Goal: Task Accomplishment & Management: Manage account settings

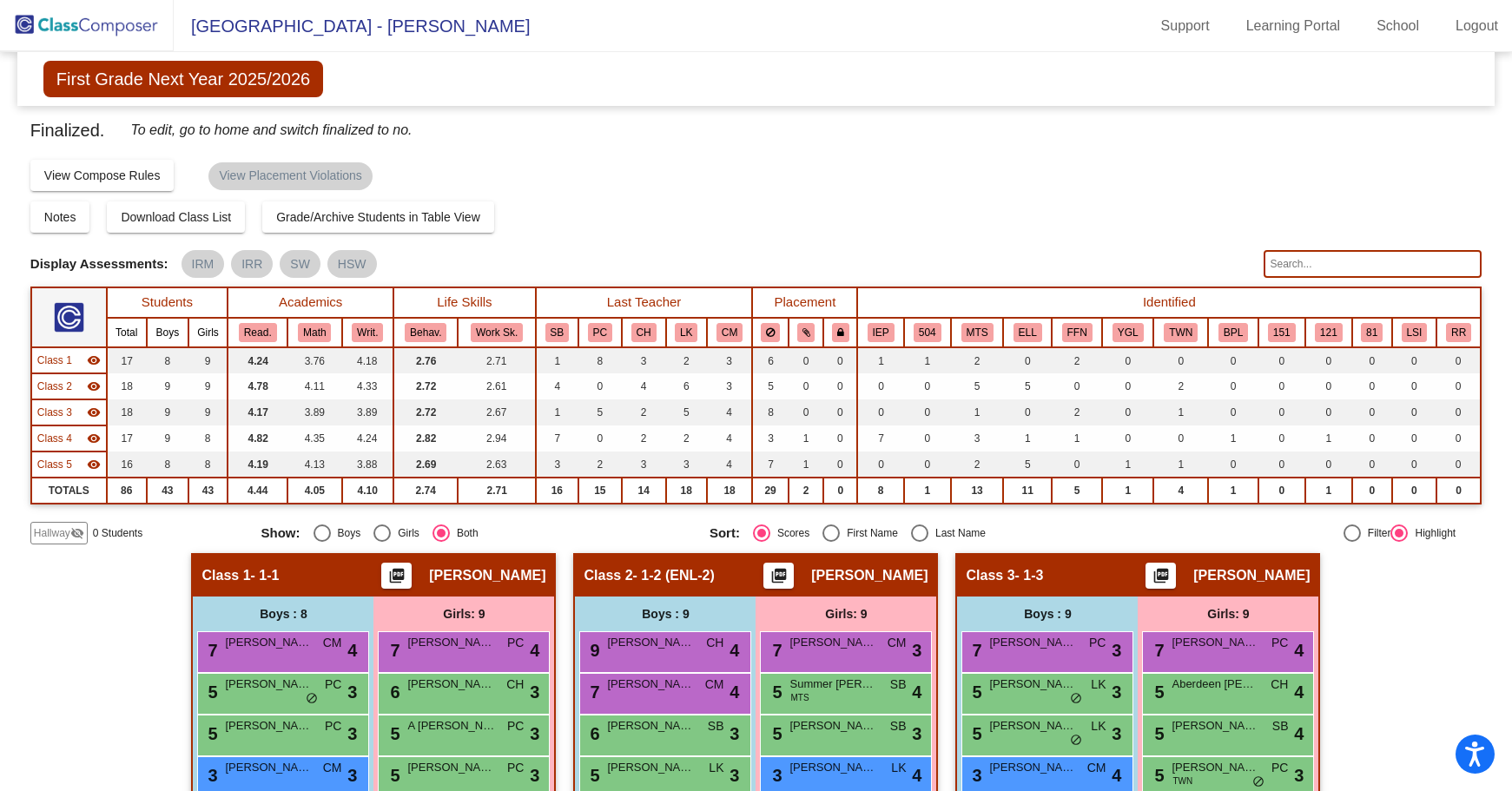
click at [101, 35] on img at bounding box center [87, 25] width 174 height 51
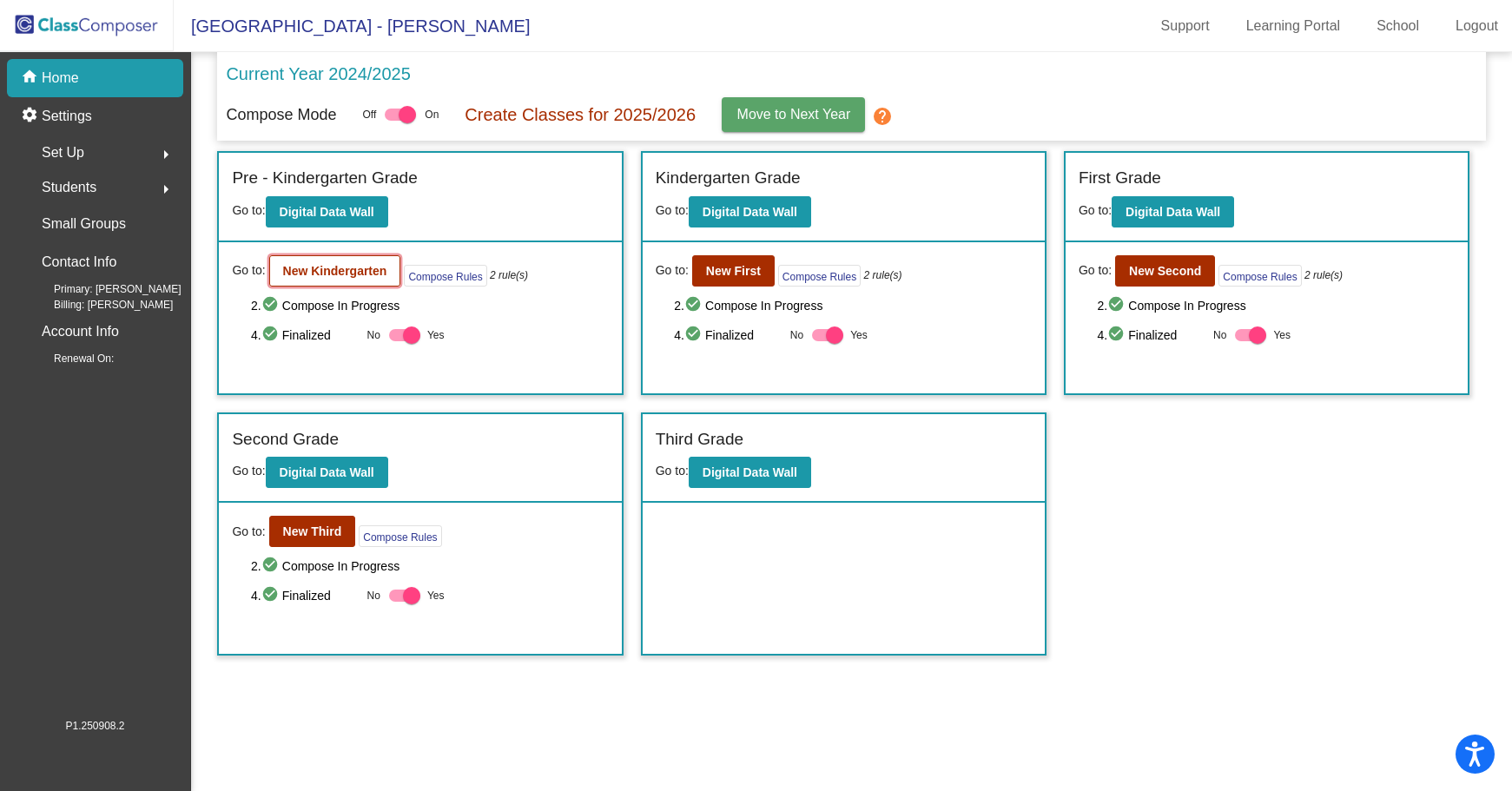
click at [349, 271] on b "New Kindergarten" at bounding box center [335, 271] width 104 height 14
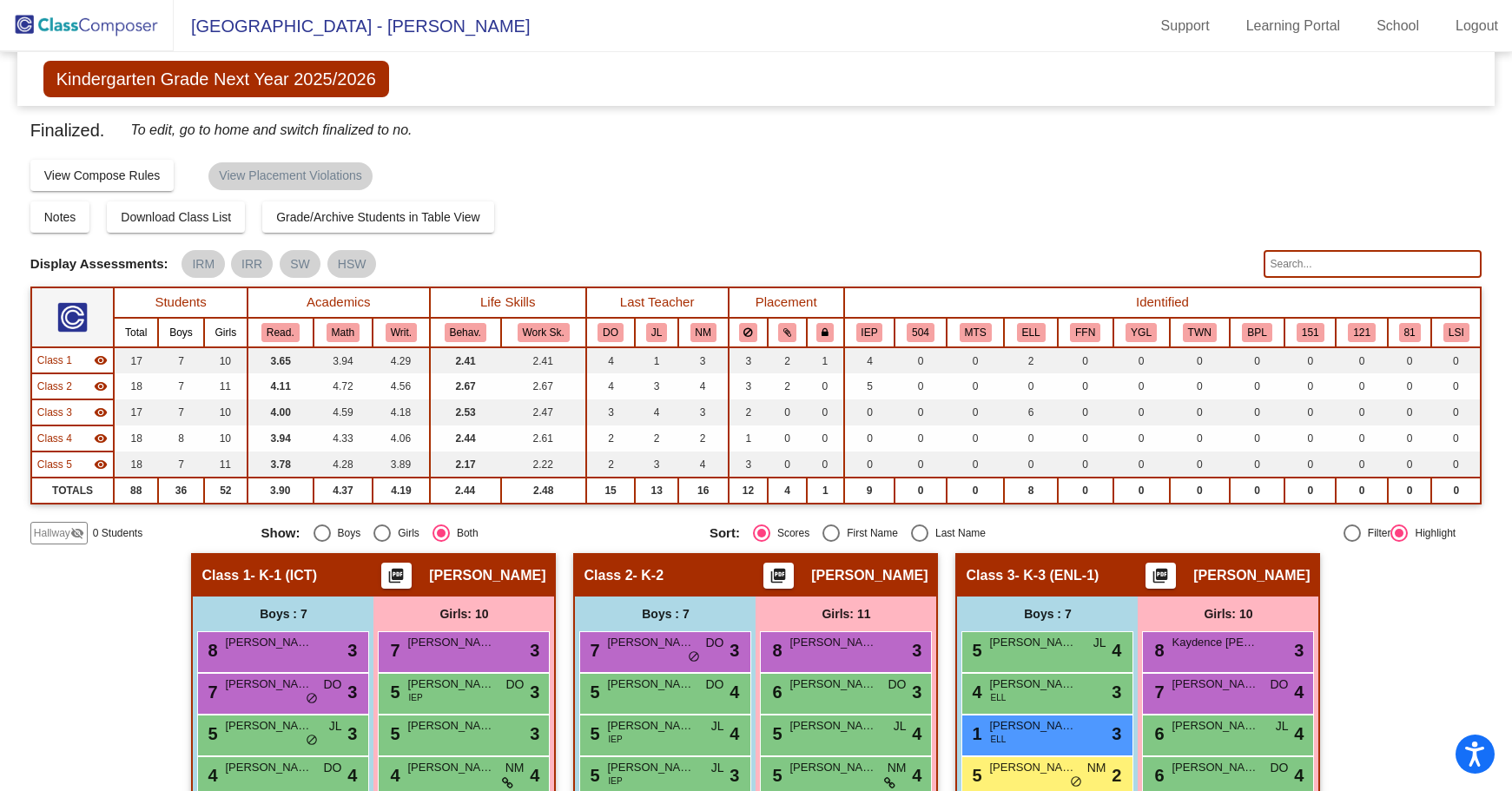
click at [1274, 258] on input "text" at bounding box center [1372, 264] width 218 height 28
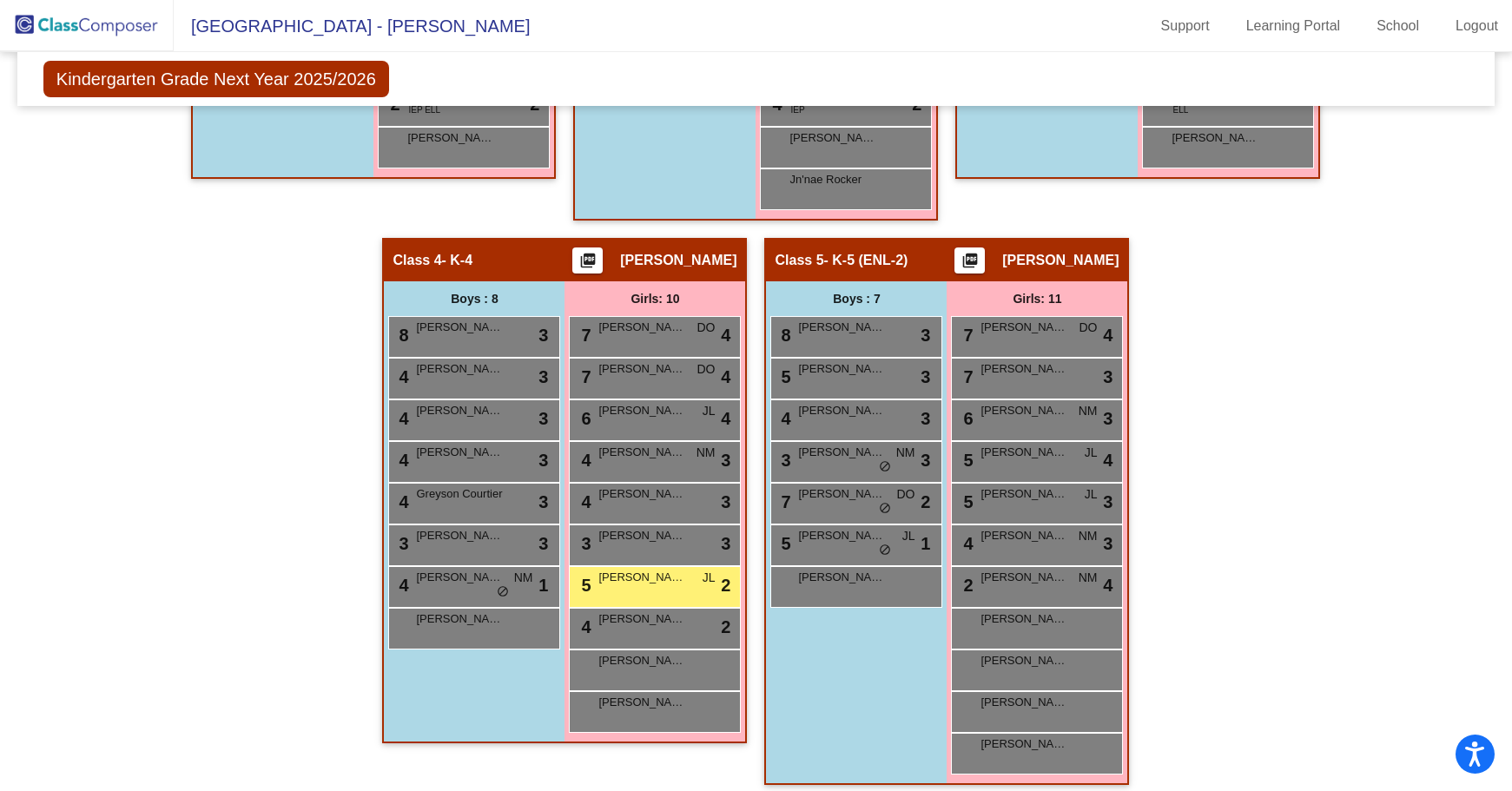
scroll to position [891, 0]
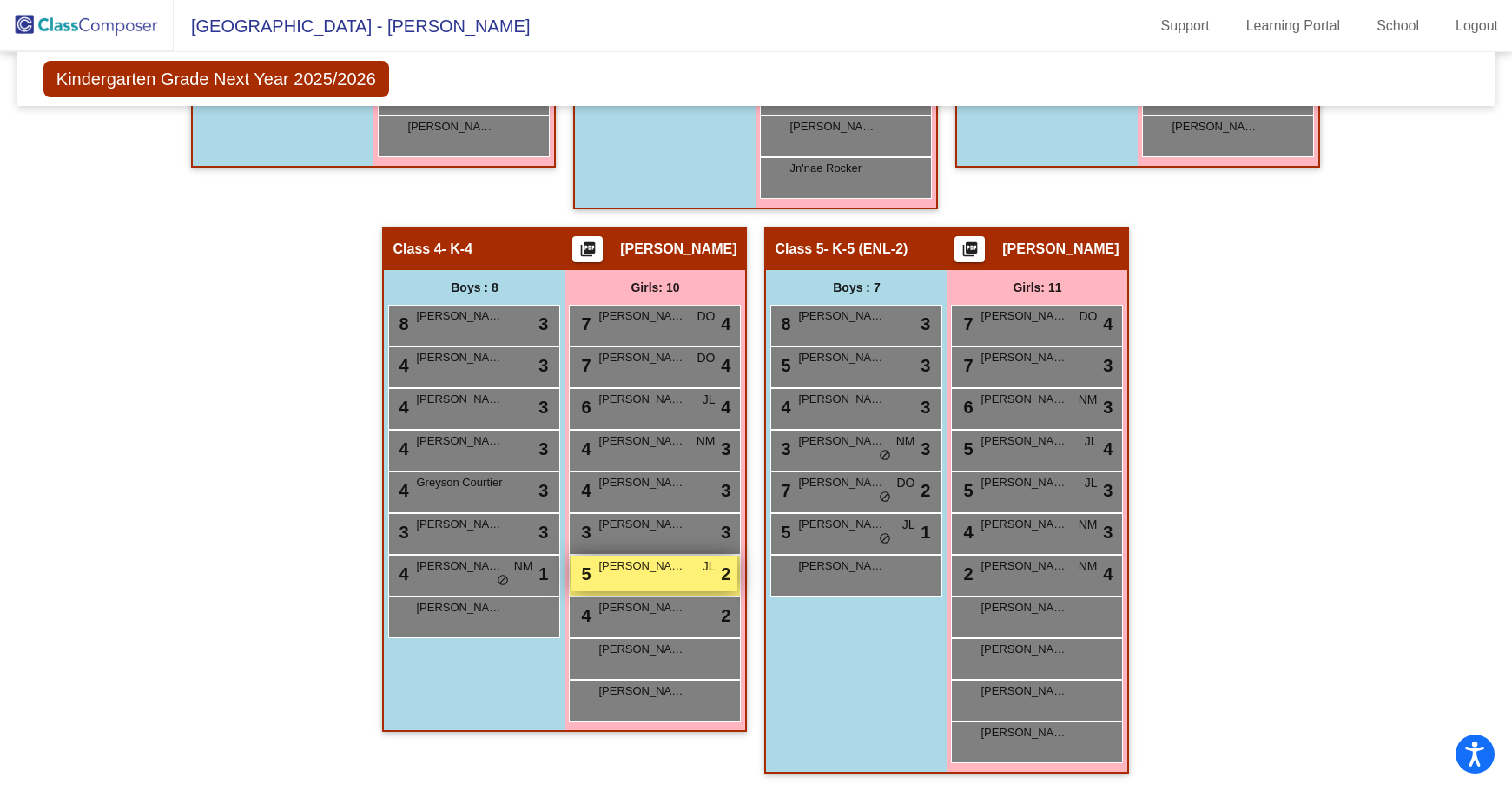
type input "weeks"
click at [653, 579] on div "5 [PERSON_NAME] lock do_not_disturb_alt 2" at bounding box center [654, 574] width 166 height 36
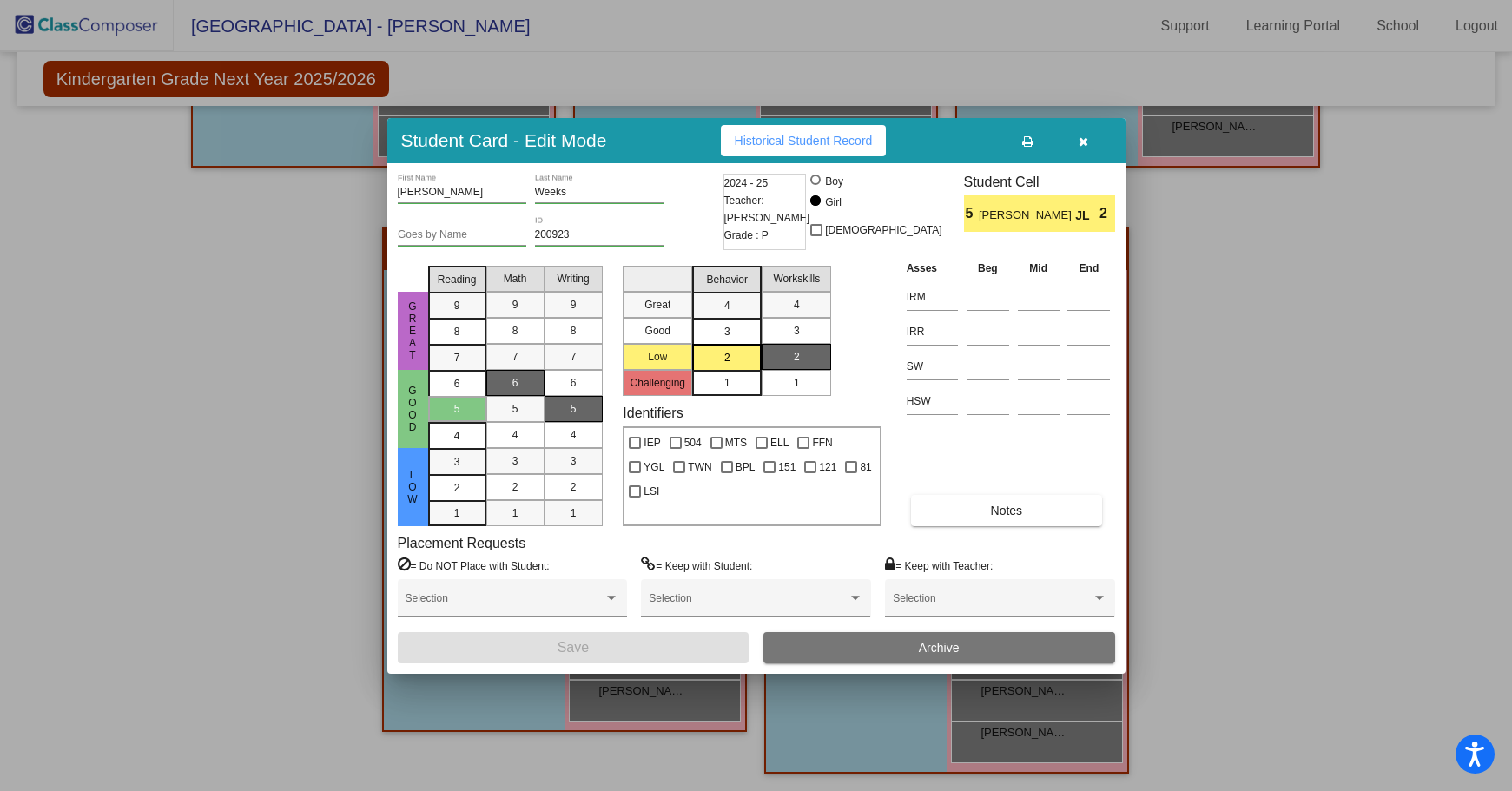
click at [936, 645] on span "Archive" at bounding box center [939, 647] width 41 height 14
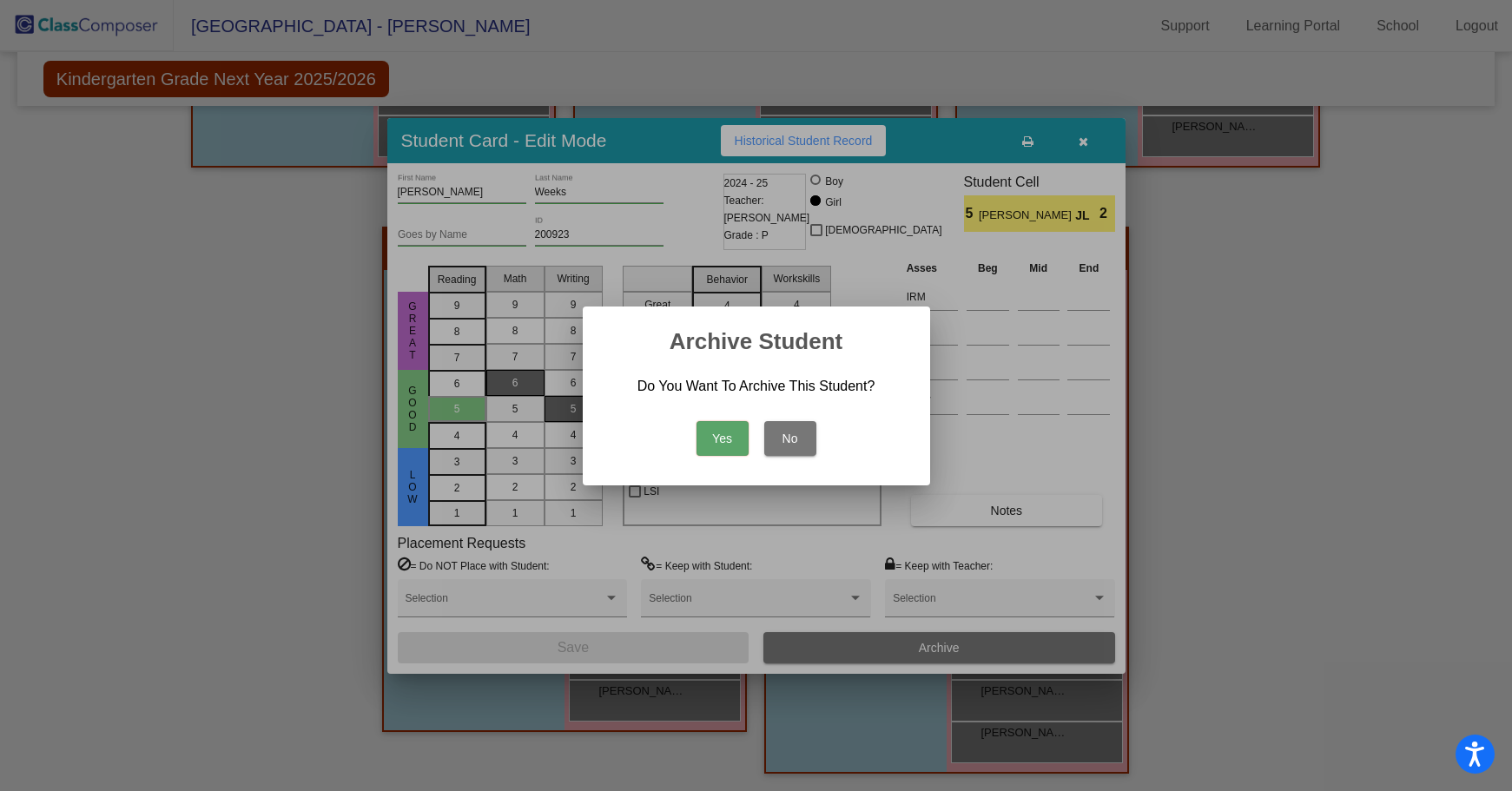
click at [721, 435] on button "Yes" at bounding box center [722, 438] width 52 height 35
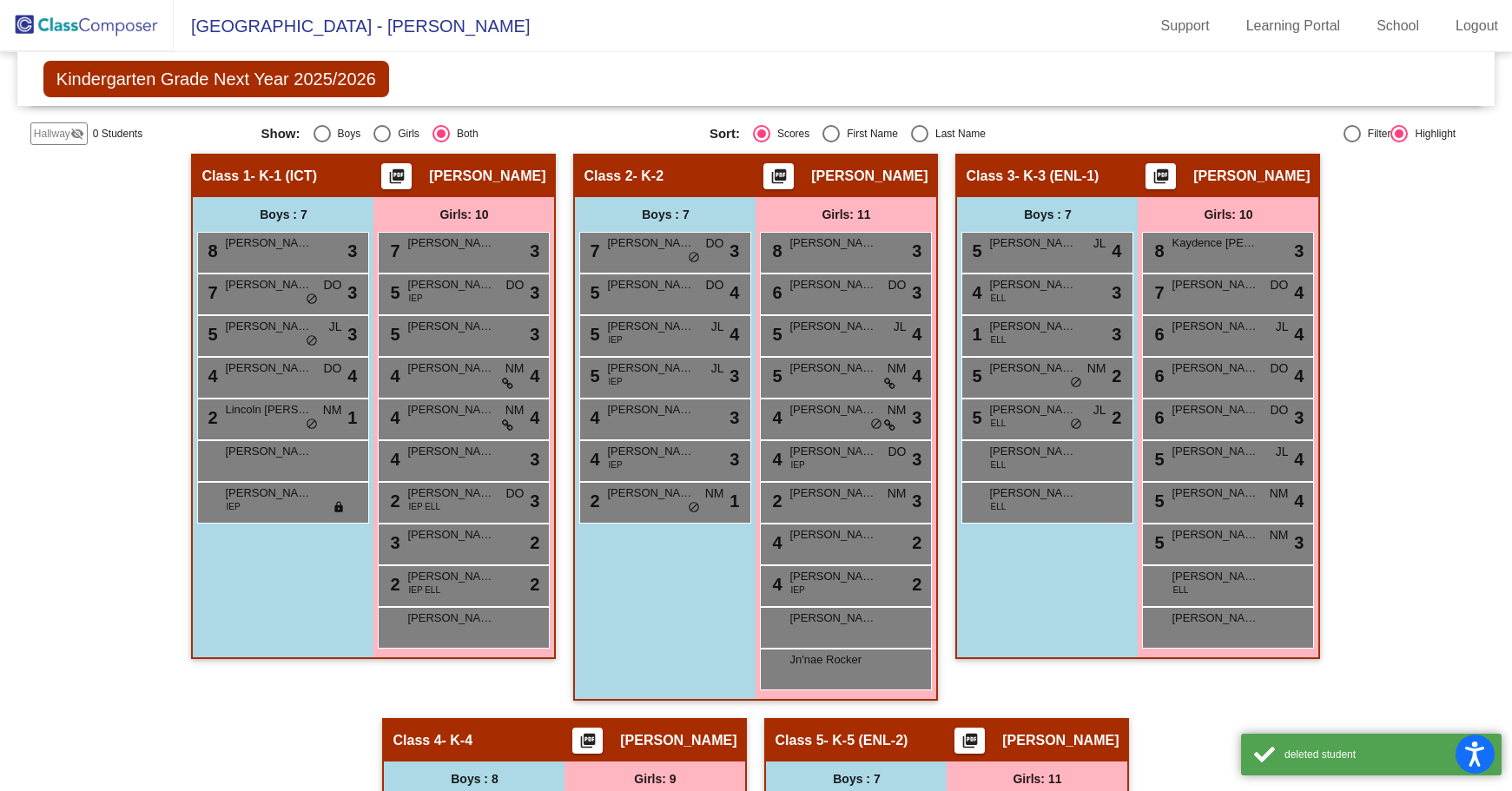
scroll to position [0, 0]
